Goal: Information Seeking & Learning: Learn about a topic

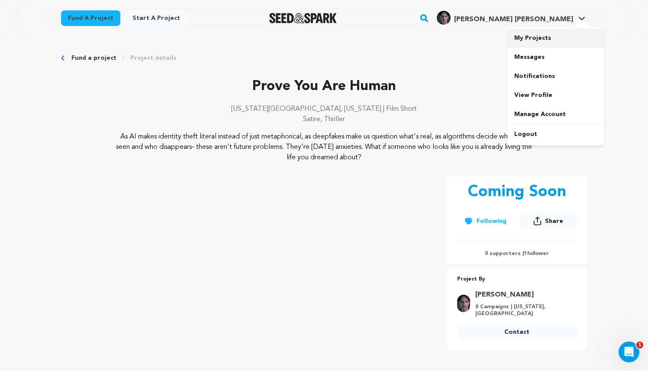
click at [540, 33] on link "My Projects" at bounding box center [555, 38] width 97 height 19
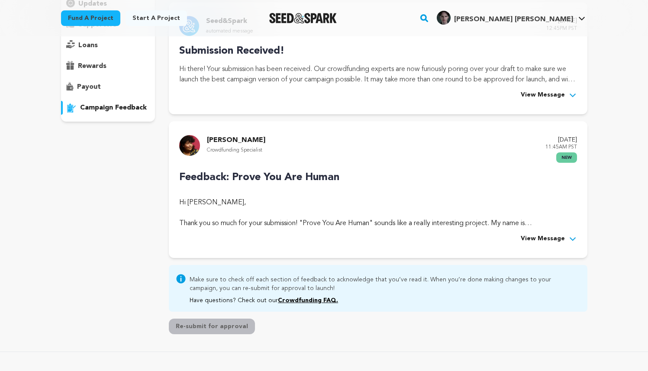
scroll to position [123, 0]
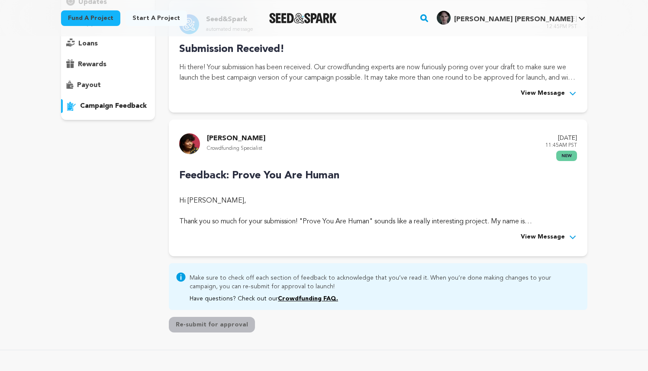
click at [551, 236] on span "View Message" at bounding box center [543, 237] width 44 height 10
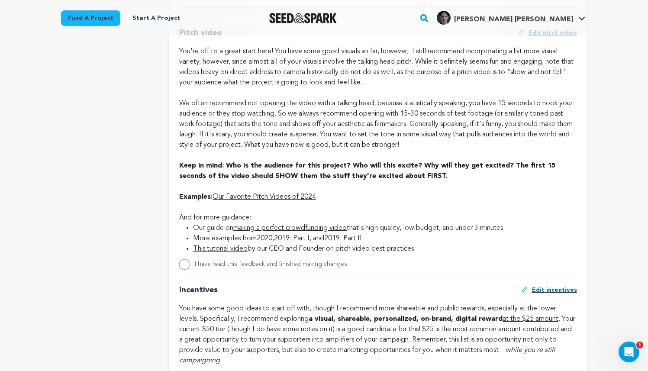
scroll to position [575, 0]
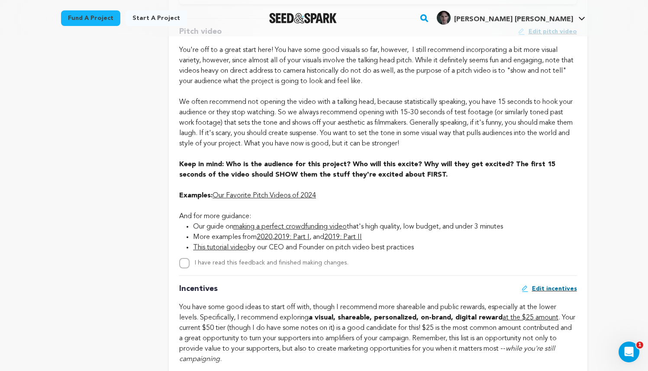
click at [268, 193] on link "Our Favorite Pitch Videos of 2024" at bounding box center [264, 195] width 103 height 7
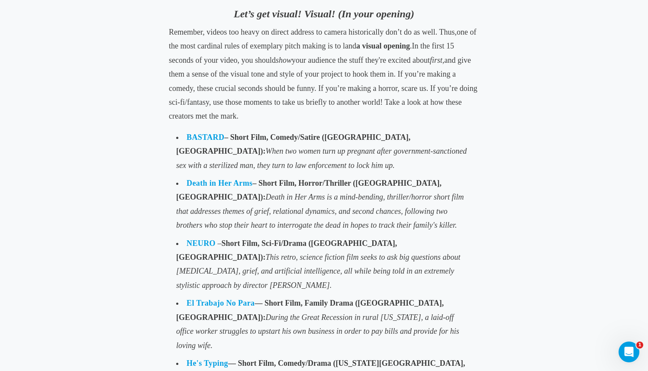
scroll to position [605, 0]
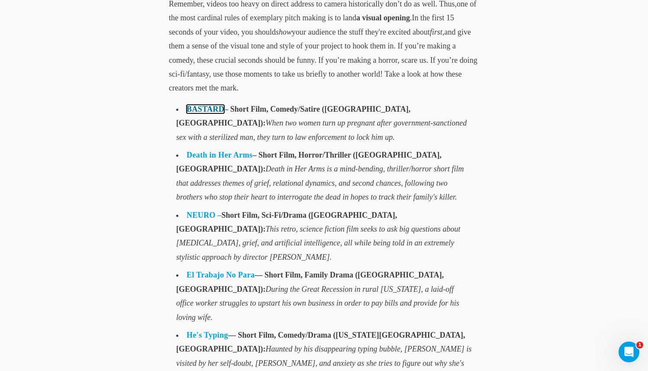
click at [208, 108] on link "BASTARD" at bounding box center [206, 109] width 38 height 9
click at [200, 154] on link "Death in Her Arms" at bounding box center [220, 155] width 66 height 9
click at [206, 212] on b "NEURO" at bounding box center [201, 215] width 29 height 9
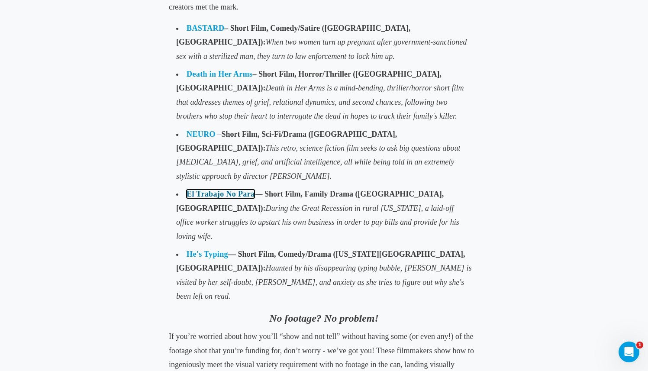
click at [216, 190] on link "El Trabajo No Para" at bounding box center [221, 194] width 68 height 9
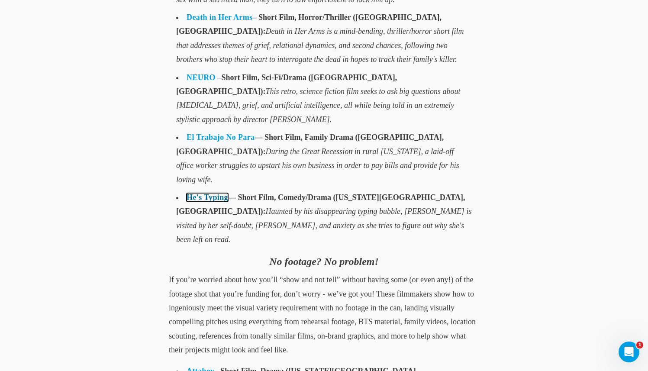
click at [200, 193] on link "He's Typing" at bounding box center [208, 197] width 42 height 9
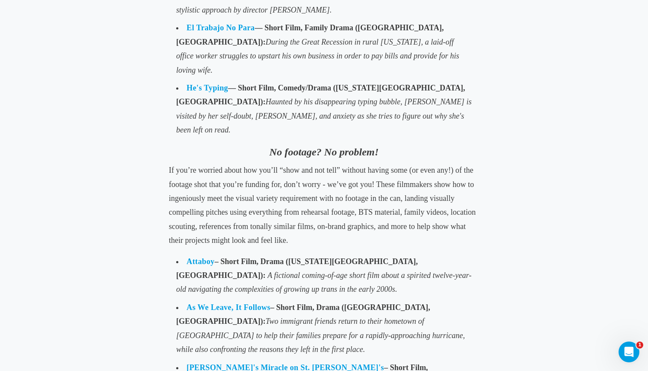
scroll to position [877, 0]
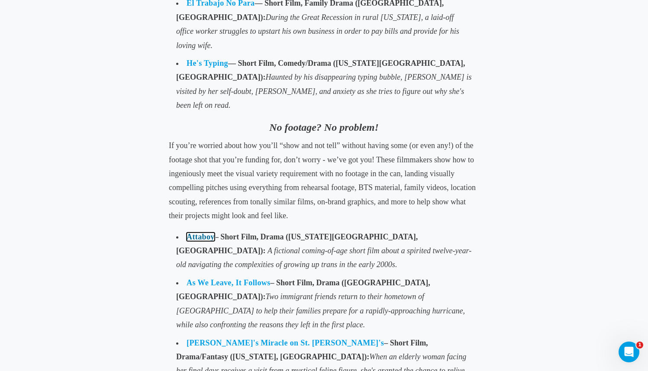
click at [203, 232] on link "Attaboy" at bounding box center [201, 236] width 28 height 9
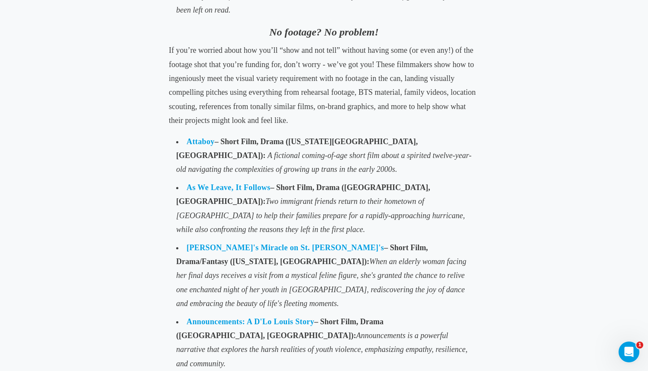
scroll to position [973, 0]
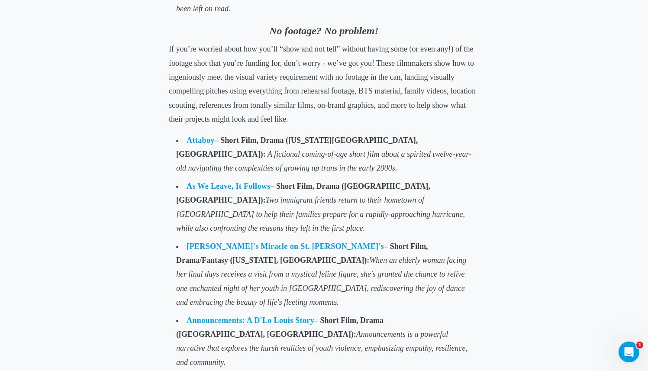
click at [265, 237] on li "[PERSON_NAME]'s Miracle on St. [PERSON_NAME]'s – Short Film, Drama/Fantasy ([US…" at bounding box center [323, 274] width 303 height 74
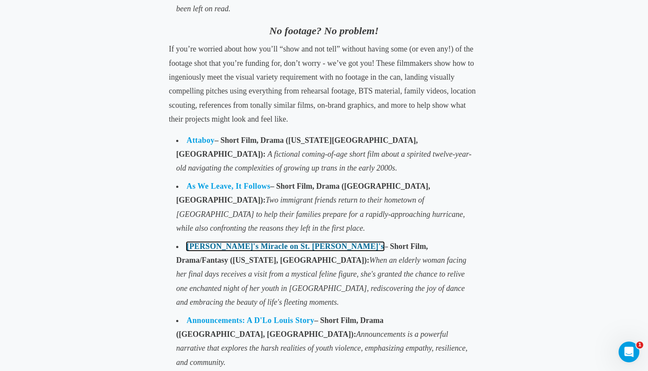
click at [265, 242] on link "Juliette's Miracle on St. Nick's" at bounding box center [285, 246] width 197 height 9
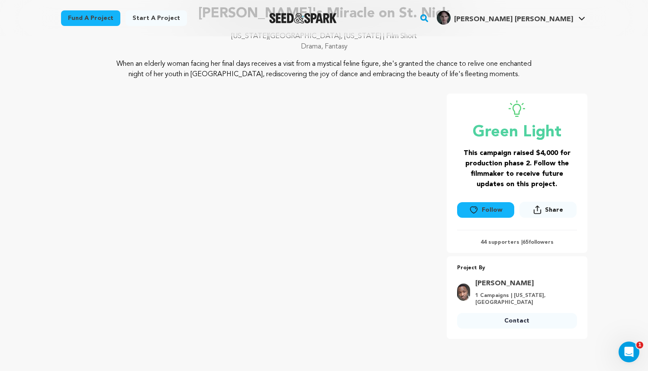
scroll to position [72, 0]
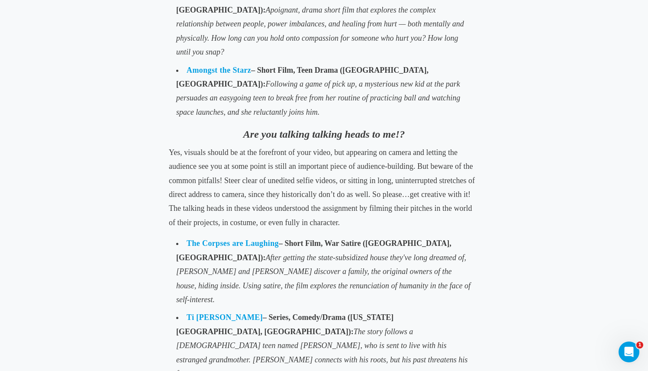
scroll to position [1536, 0]
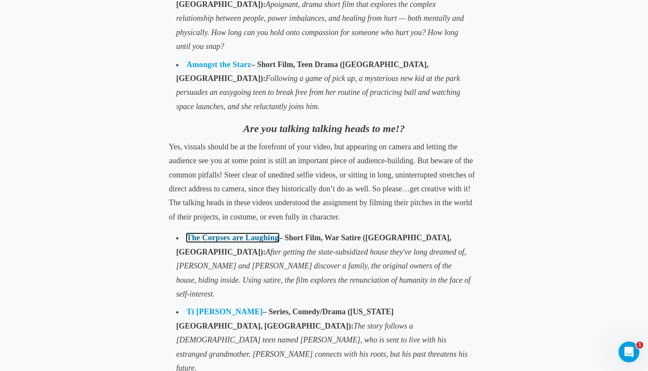
click at [268, 233] on link "The Corpses are Laughing" at bounding box center [233, 237] width 92 height 9
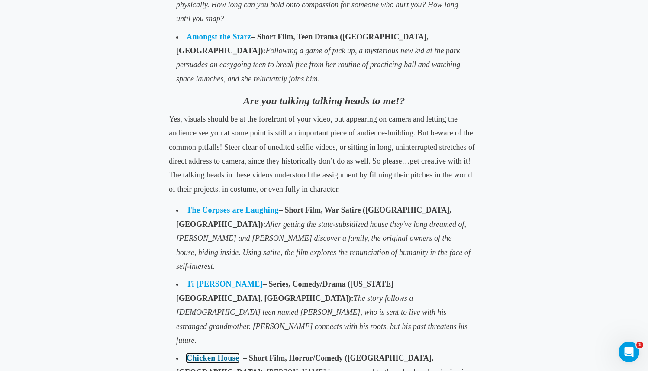
click at [221, 354] on b "Chicken House" at bounding box center [213, 358] width 52 height 9
